Goal: Information Seeking & Learning: Learn about a topic

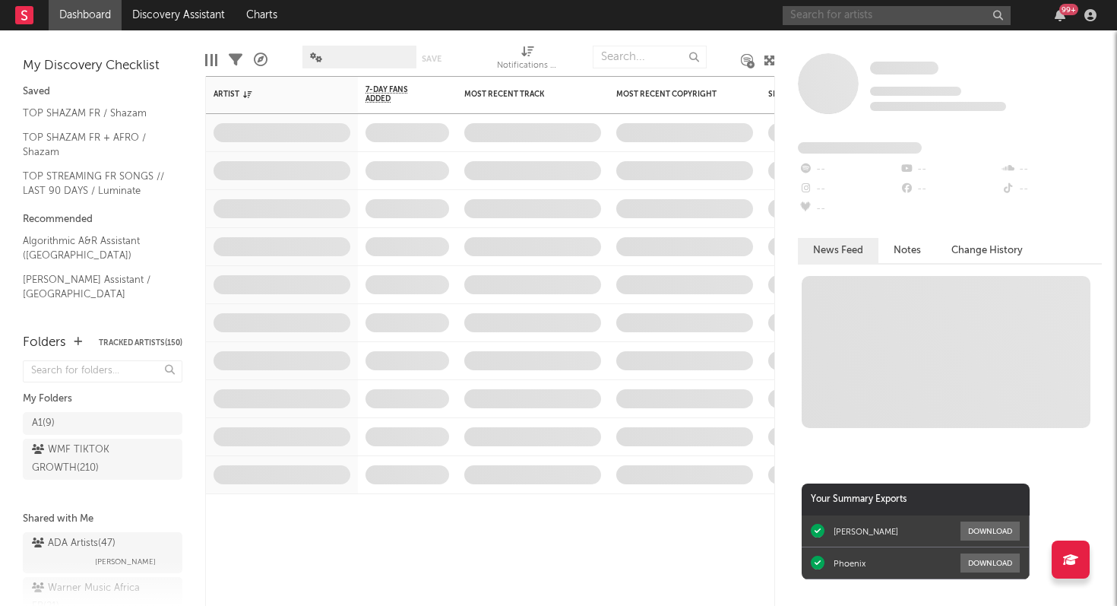
click at [824, 13] on input "text" at bounding box center [897, 15] width 228 height 19
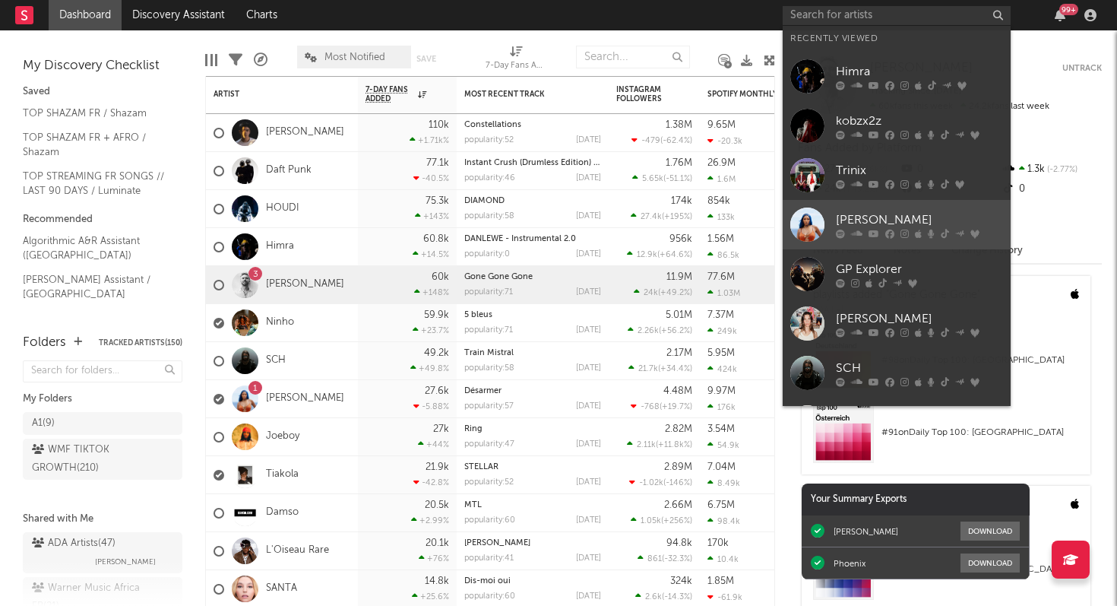
click at [880, 220] on div "[PERSON_NAME]" at bounding box center [919, 220] width 167 height 18
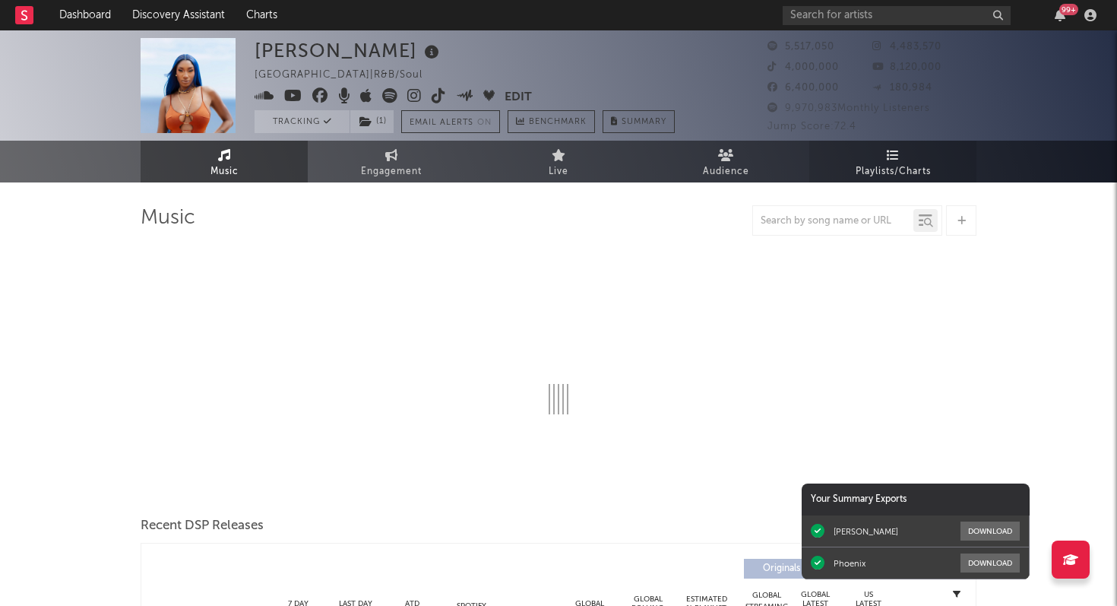
select select "6m"
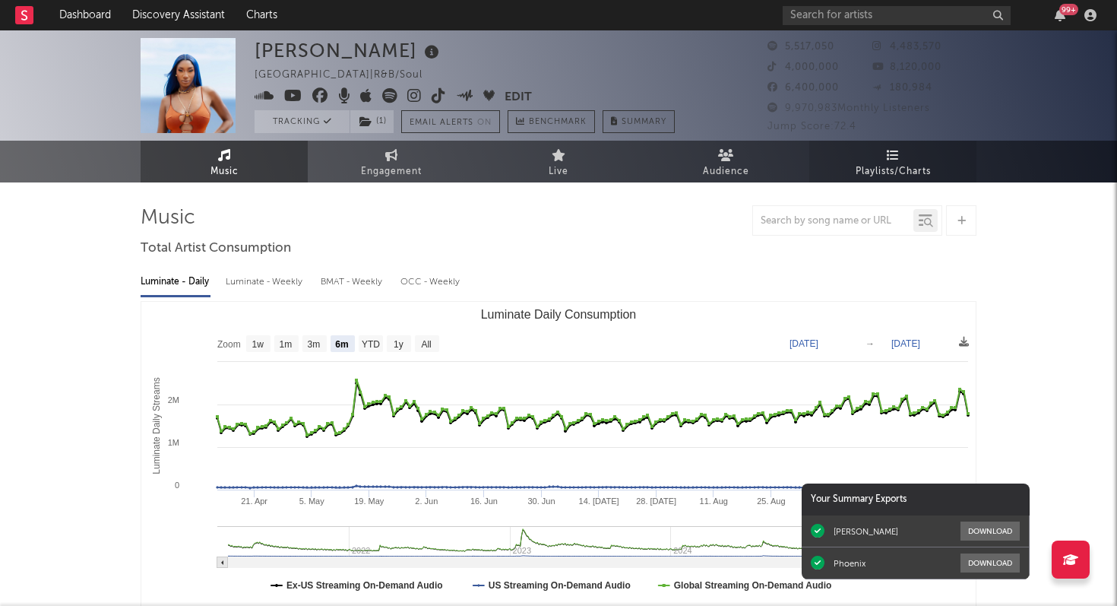
click at [881, 168] on span "Playlists/Charts" at bounding box center [893, 172] width 75 height 18
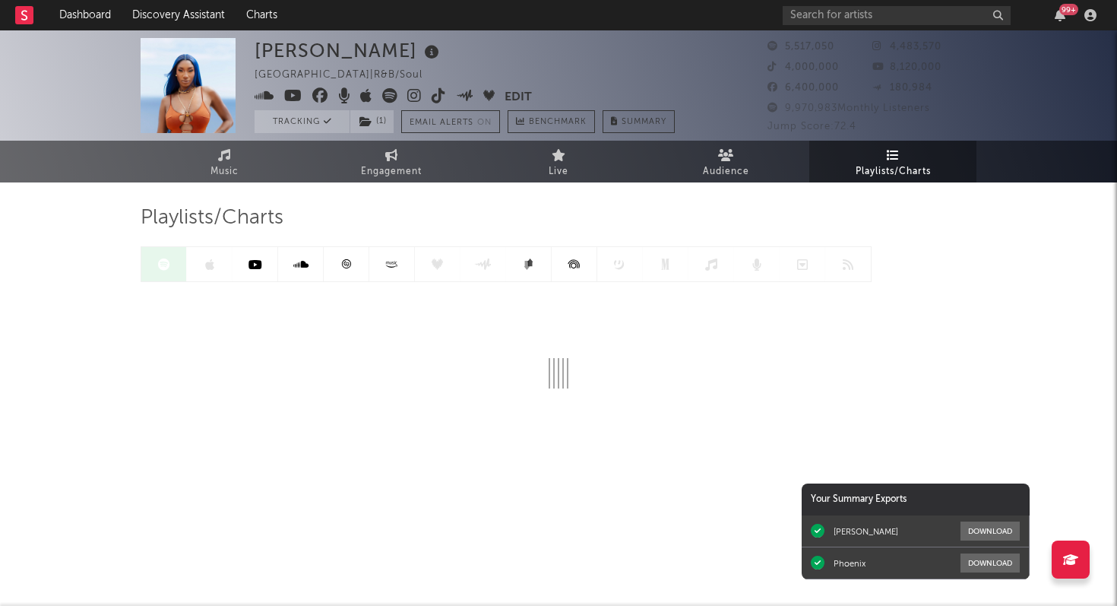
click at [348, 268] on icon at bounding box center [346, 263] width 11 height 11
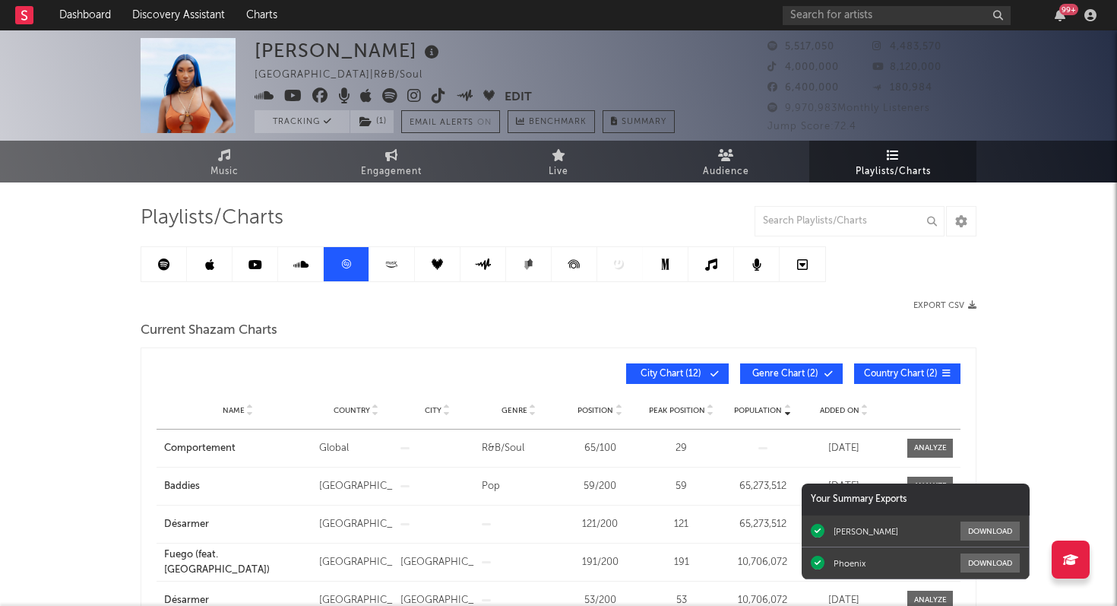
click at [440, 265] on icon at bounding box center [437, 263] width 11 height 11
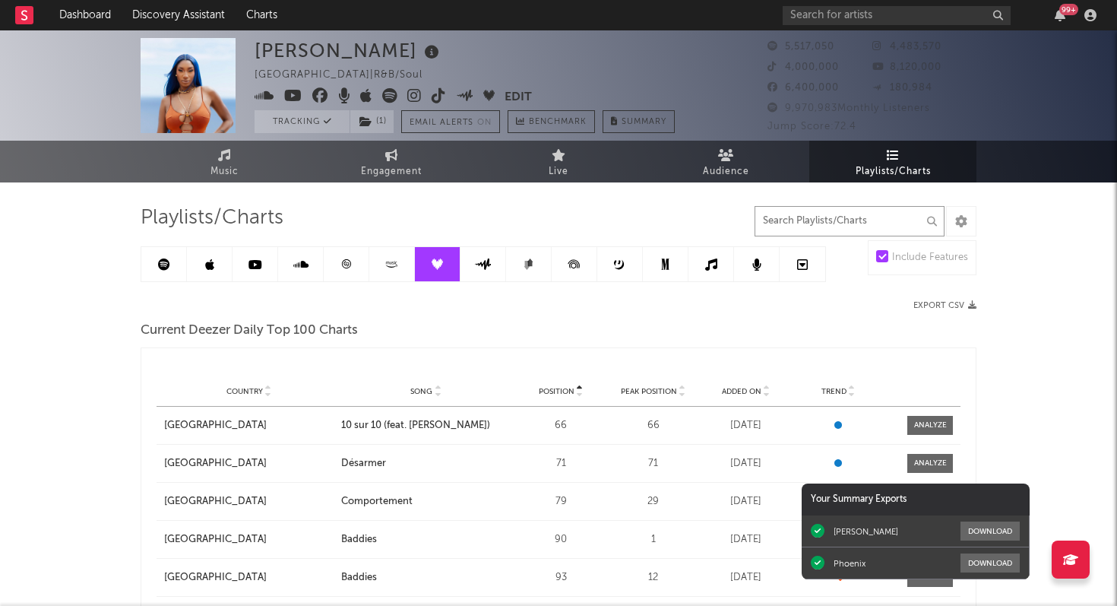
click at [842, 233] on input "text" at bounding box center [850, 221] width 190 height 30
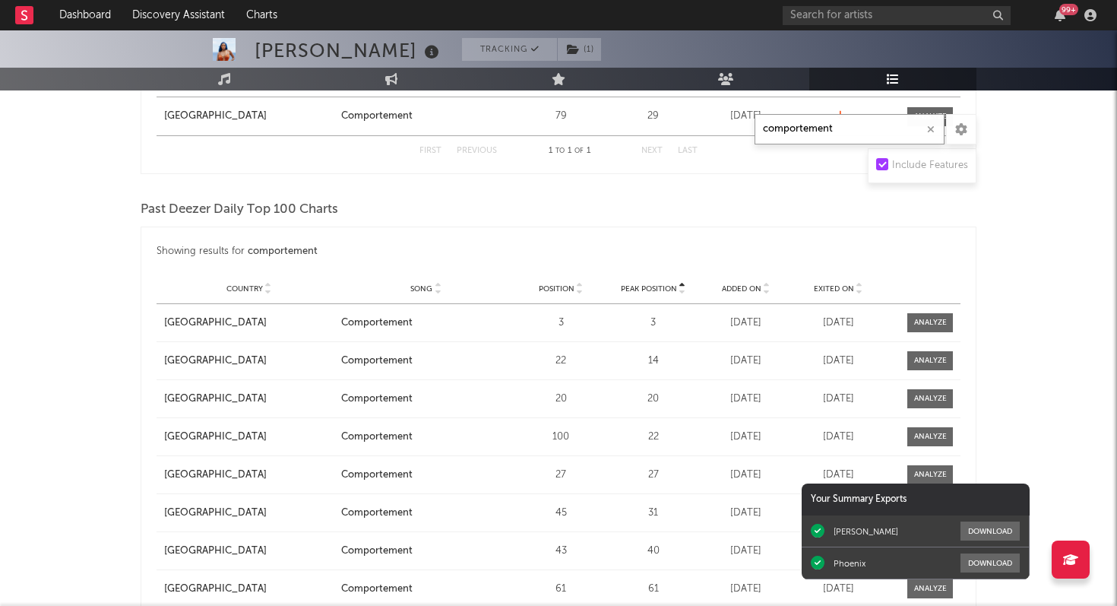
scroll to position [330, 0]
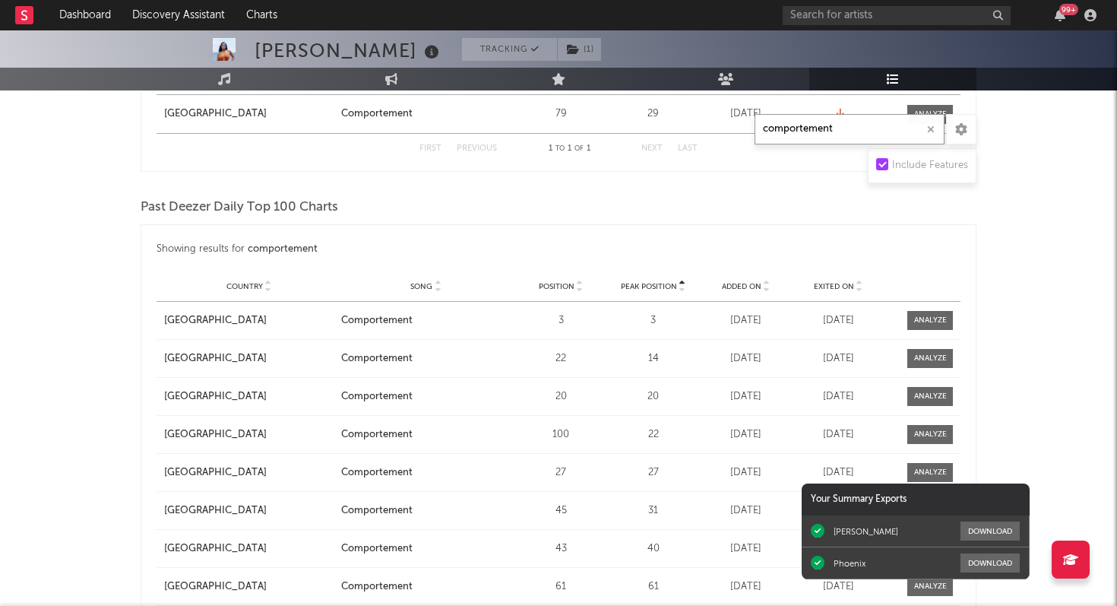
type input "comportement"
click at [756, 287] on span "Added On" at bounding box center [742, 286] width 40 height 9
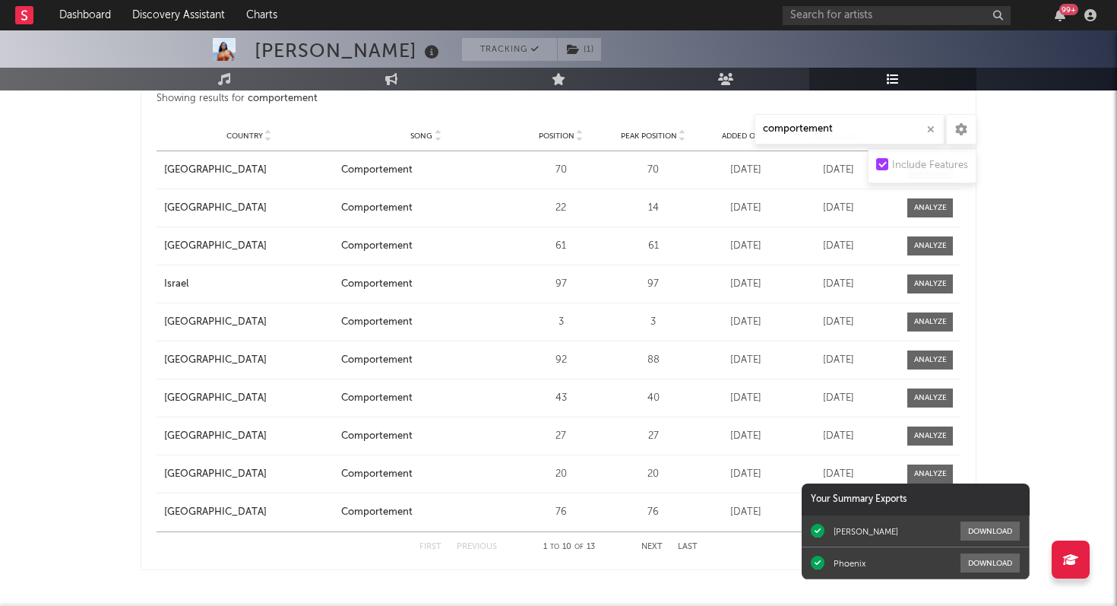
scroll to position [486, 0]
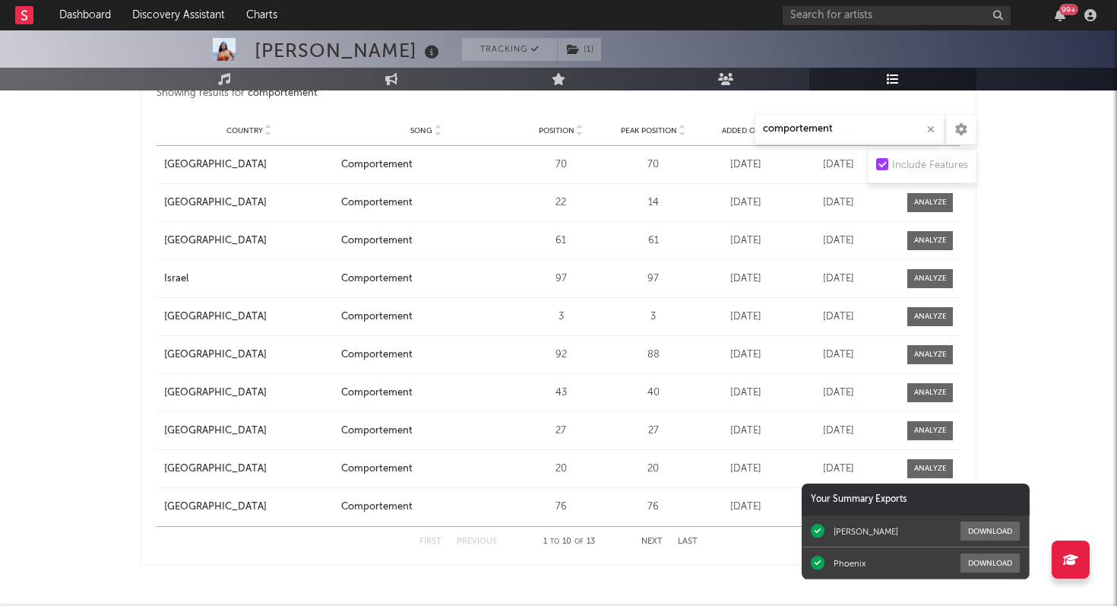
click at [649, 542] on button "Next" at bounding box center [652, 541] width 21 height 8
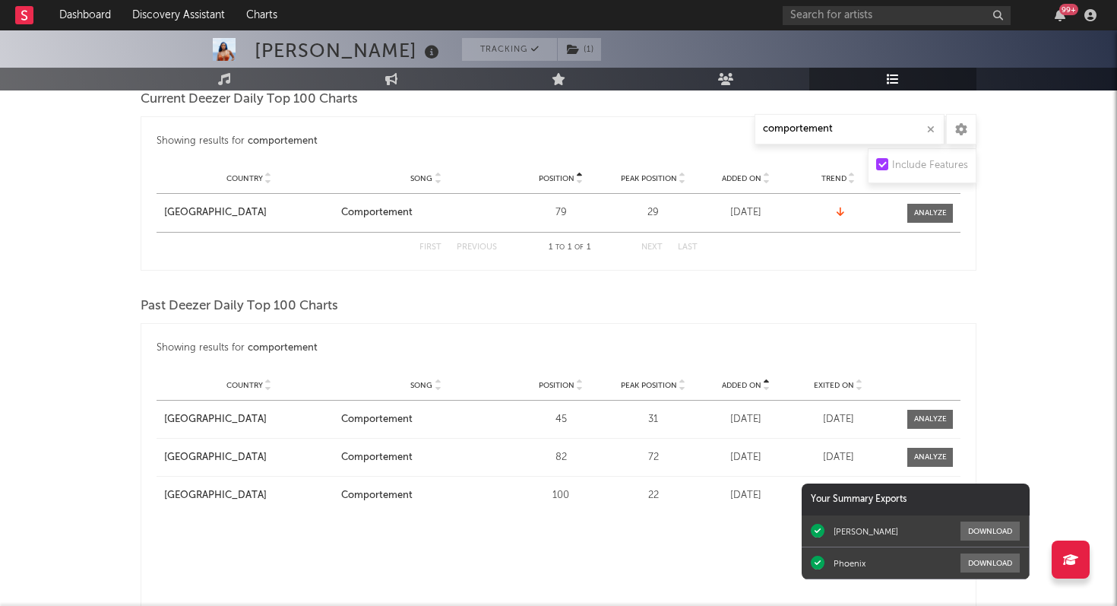
scroll to position [172, 0]
